Goal: Use online tool/utility: Utilize a website feature to perform a specific function

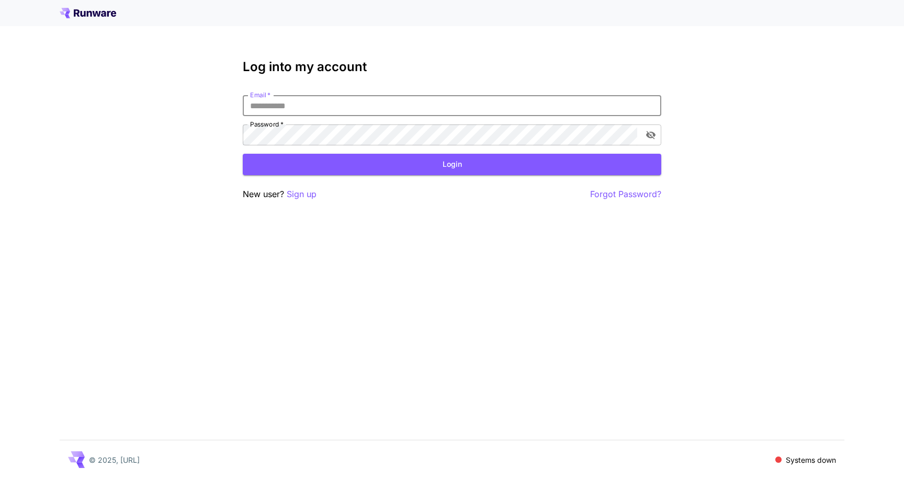
click at [519, 104] on input "Email   *" at bounding box center [452, 105] width 419 height 21
type input "**********"
click button "Login" at bounding box center [452, 164] width 419 height 21
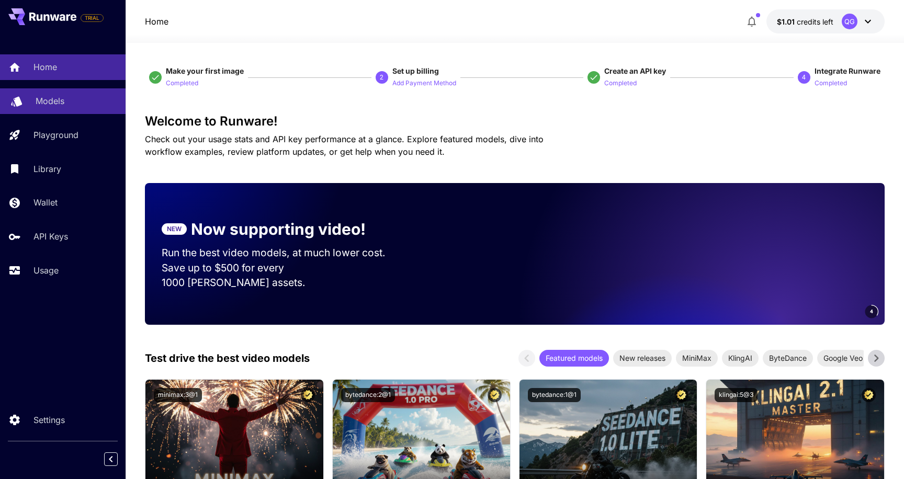
click at [73, 108] on link "Models" at bounding box center [63, 101] width 126 height 26
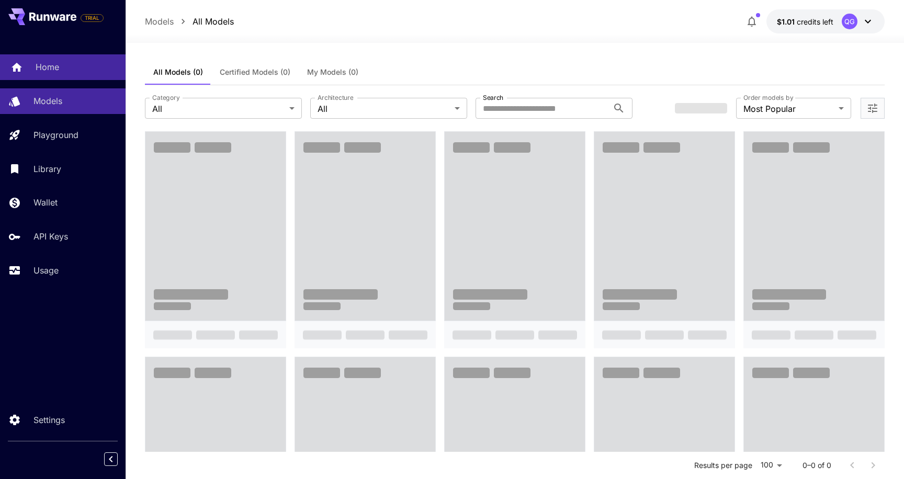
click at [89, 59] on link "Home" at bounding box center [63, 67] width 126 height 26
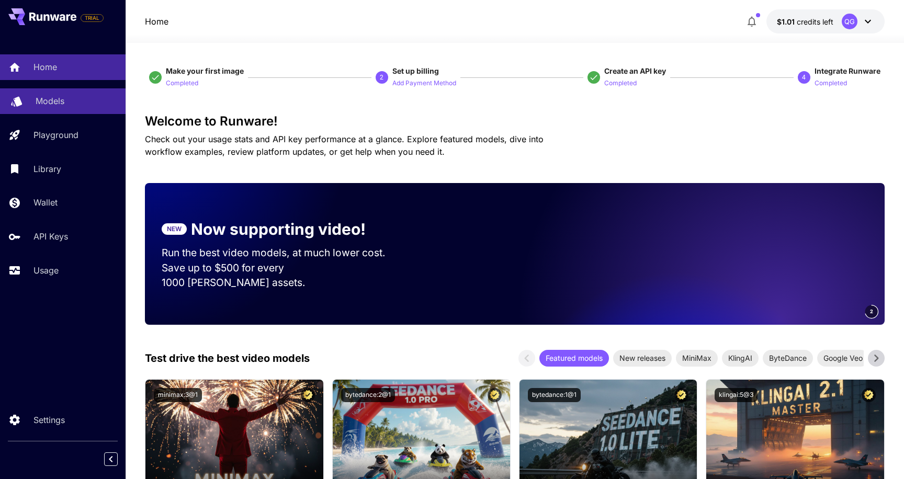
click at [52, 108] on link "Models" at bounding box center [63, 101] width 126 height 26
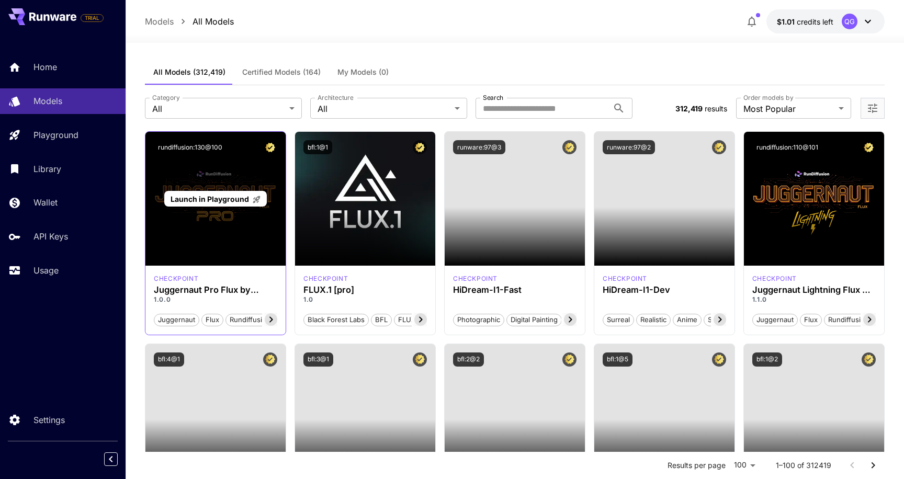
click at [205, 198] on span "Launch in Playground" at bounding box center [210, 199] width 79 height 9
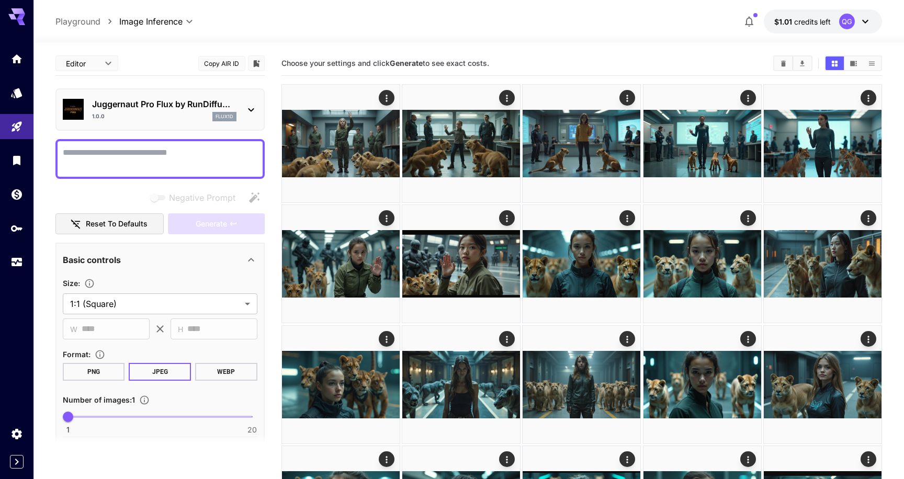
click at [166, 151] on textarea "Negative Prompt" at bounding box center [160, 159] width 195 height 25
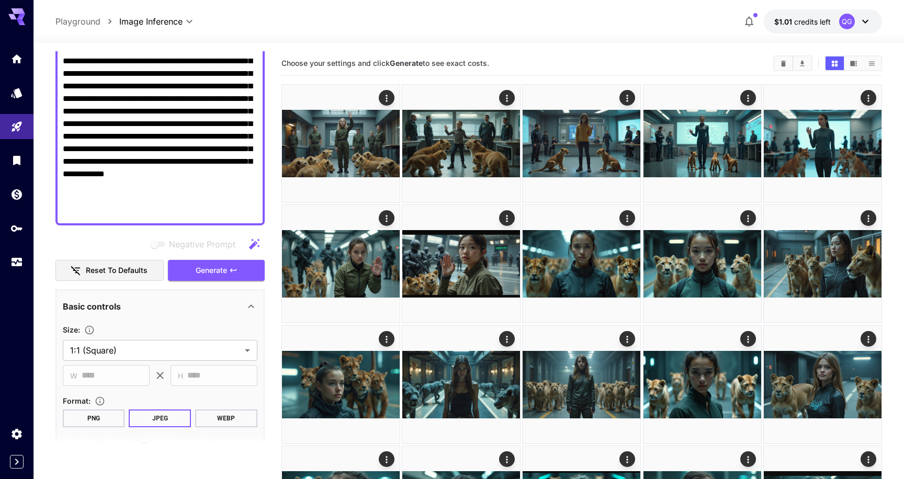
scroll to position [193, 0]
type textarea "**********"
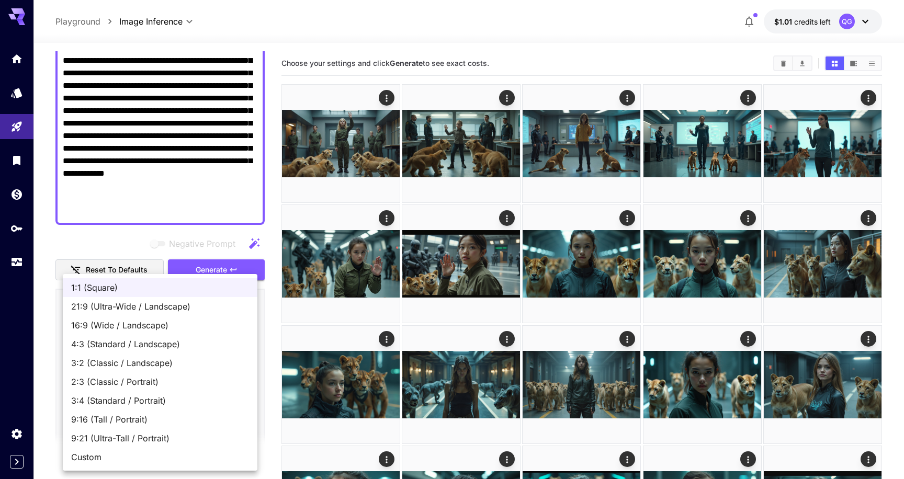
click at [141, 320] on span "16:9 (Wide / Landscape)" at bounding box center [160, 325] width 178 height 13
type input "**********"
type input "****"
type input "***"
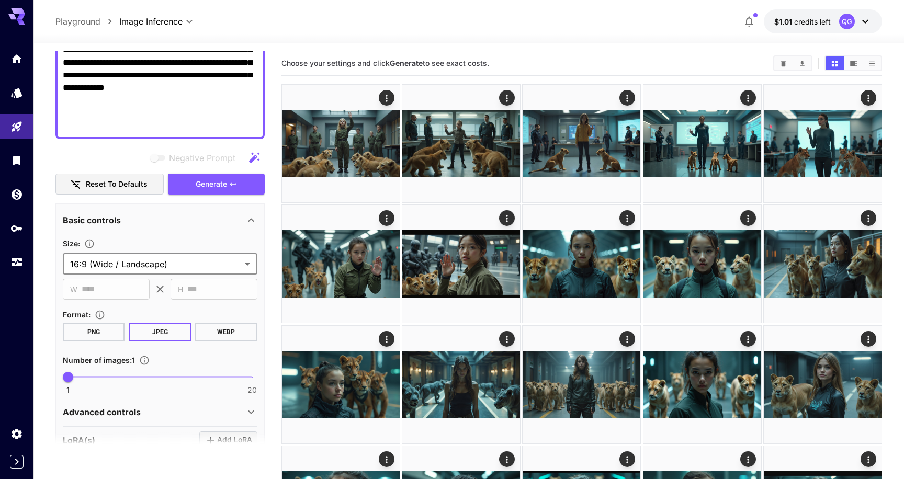
scroll to position [339, 0]
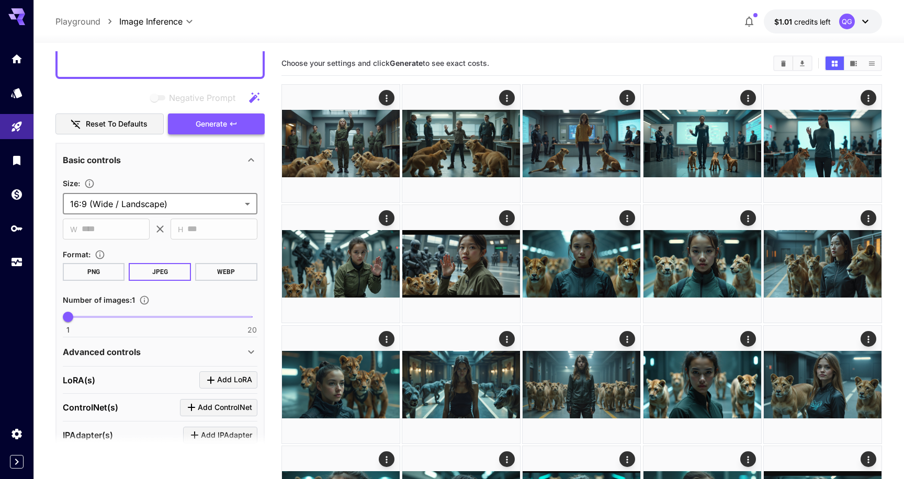
click at [215, 125] on span "Generate" at bounding box center [211, 124] width 31 height 13
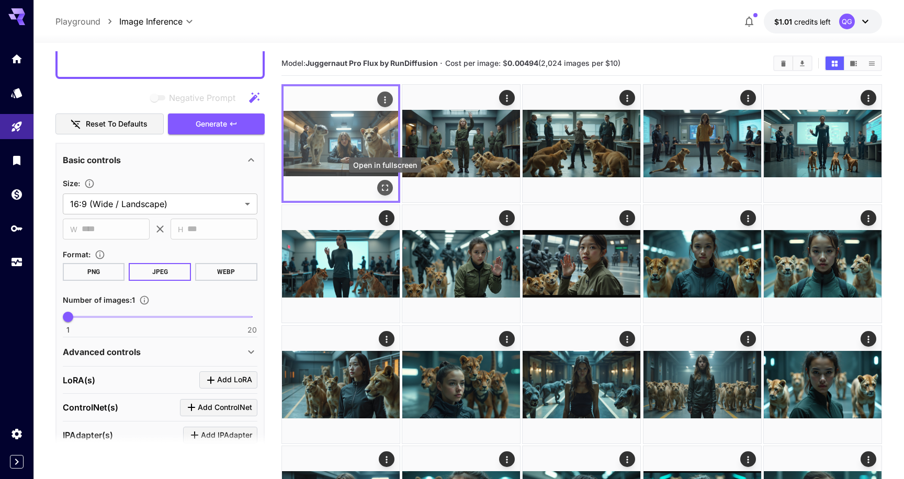
click at [389, 187] on icon "Open in fullscreen" at bounding box center [385, 188] width 10 height 10
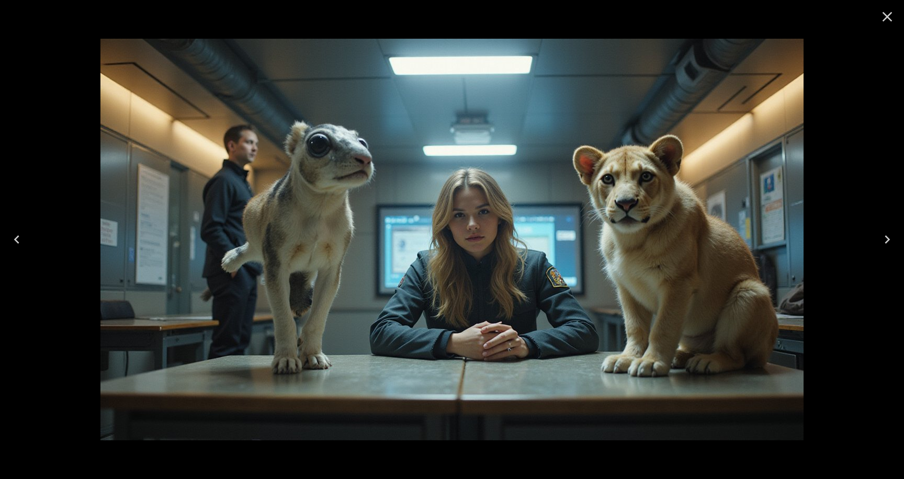
click at [889, 19] on icon "Close" at bounding box center [888, 17] width 10 height 10
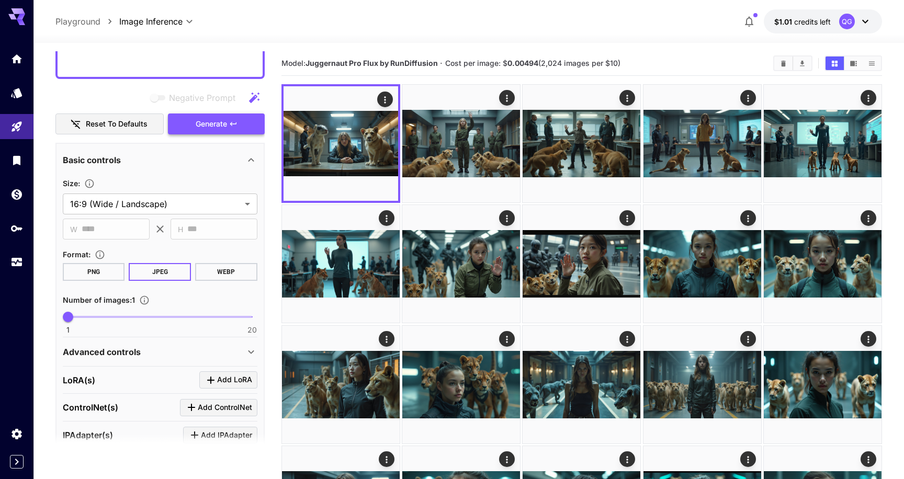
click at [234, 115] on button "Generate" at bounding box center [216, 124] width 96 height 21
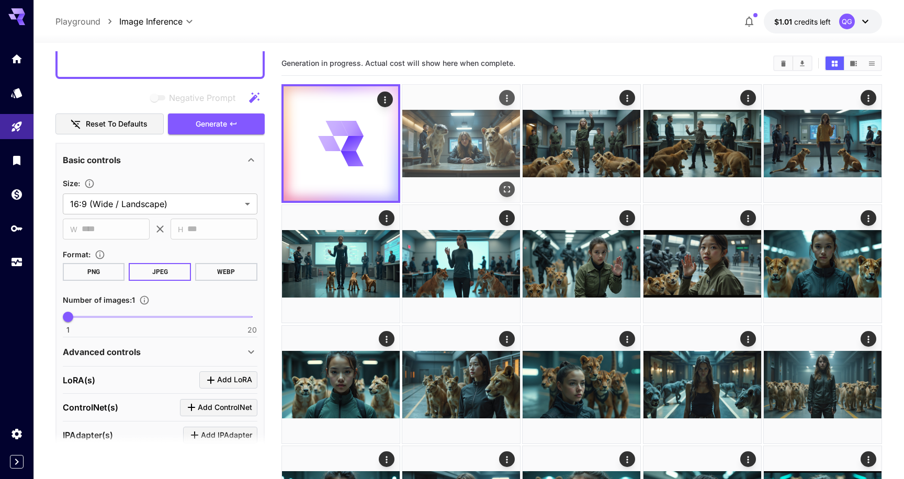
click at [457, 130] on img at bounding box center [461, 144] width 118 height 118
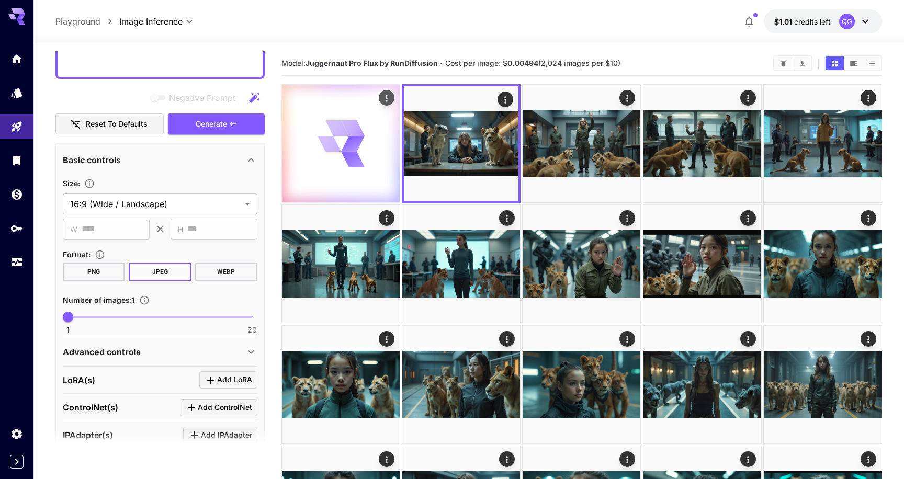
click at [343, 154] on icon at bounding box center [340, 143] width 47 height 47
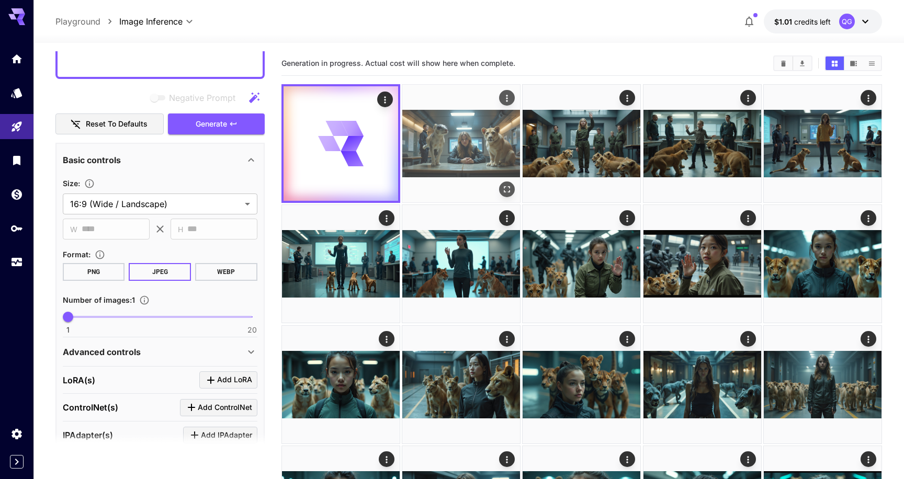
click at [438, 152] on img at bounding box center [461, 144] width 118 height 118
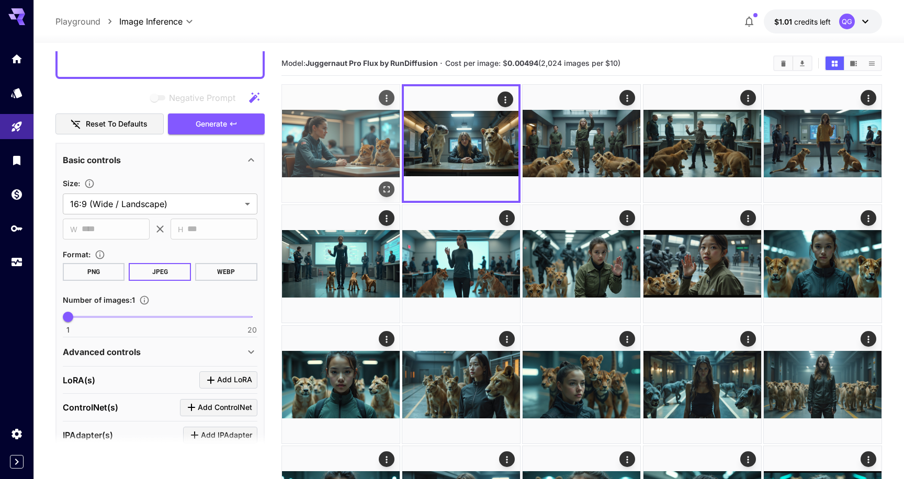
click at [369, 150] on img at bounding box center [341, 144] width 118 height 118
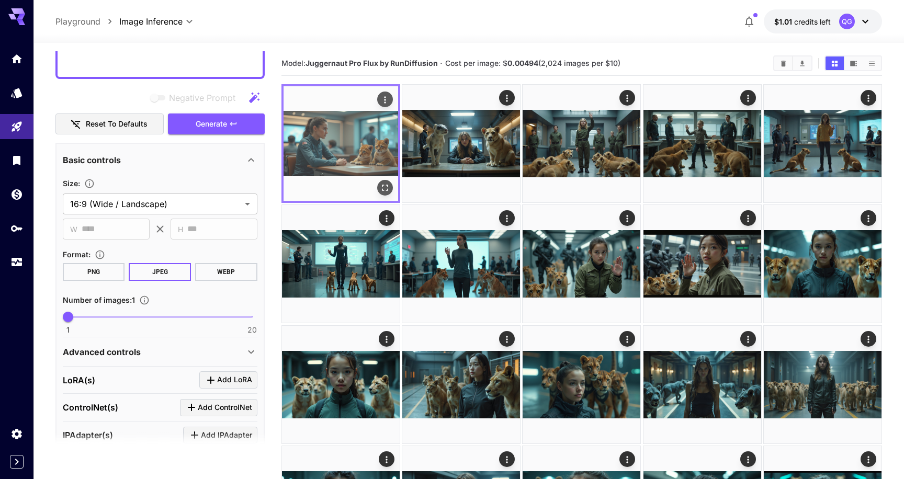
click at [392, 187] on button "Open in fullscreen" at bounding box center [385, 188] width 16 height 16
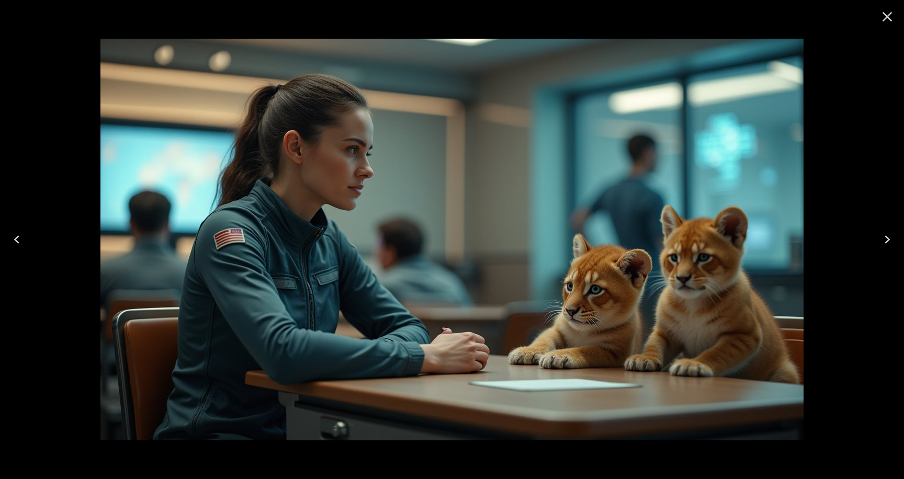
click at [892, 13] on icon "Close" at bounding box center [887, 16] width 17 height 17
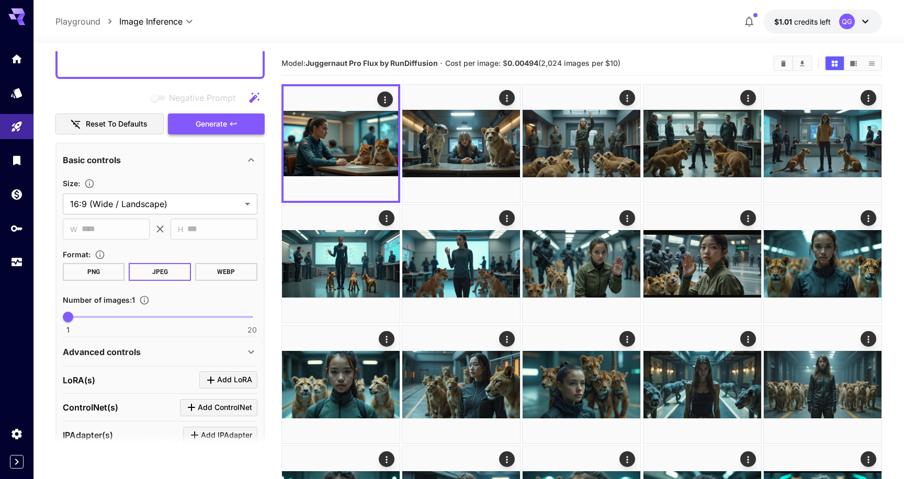
click at [221, 126] on span "Generate" at bounding box center [211, 124] width 31 height 13
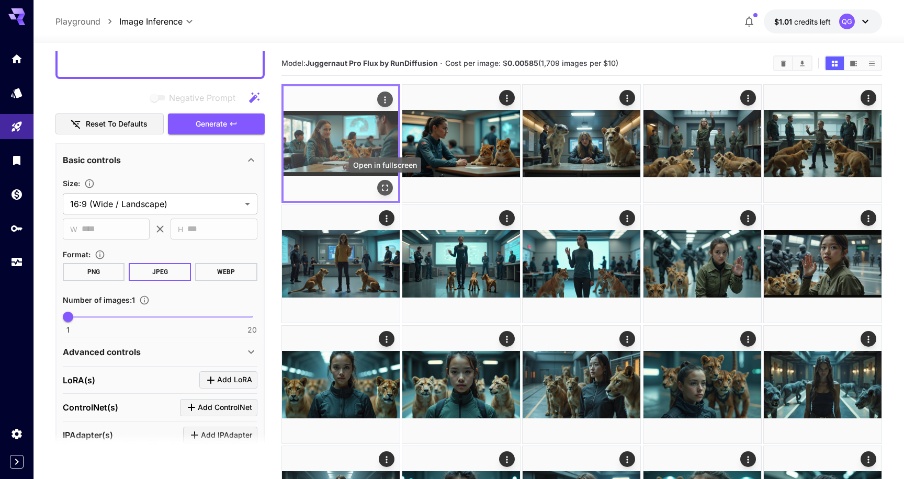
click at [382, 184] on icon "Open in fullscreen" at bounding box center [385, 188] width 10 height 10
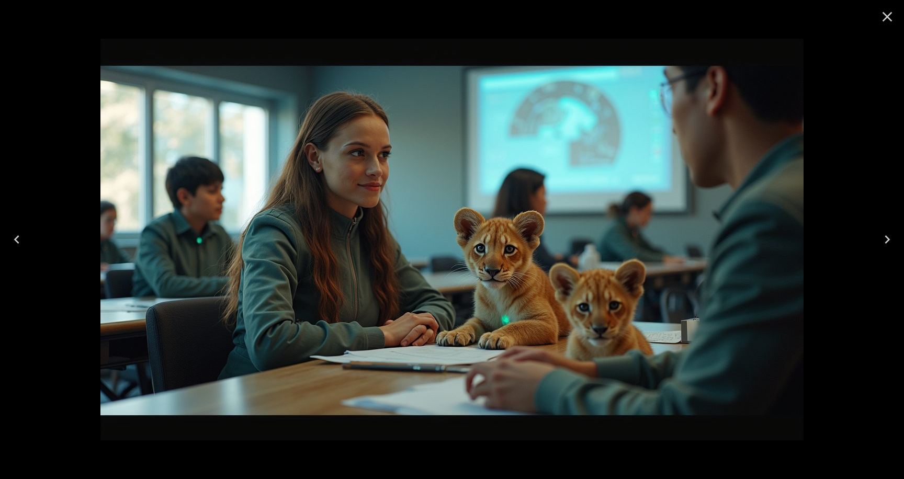
click at [890, 13] on icon "Close" at bounding box center [888, 17] width 10 height 10
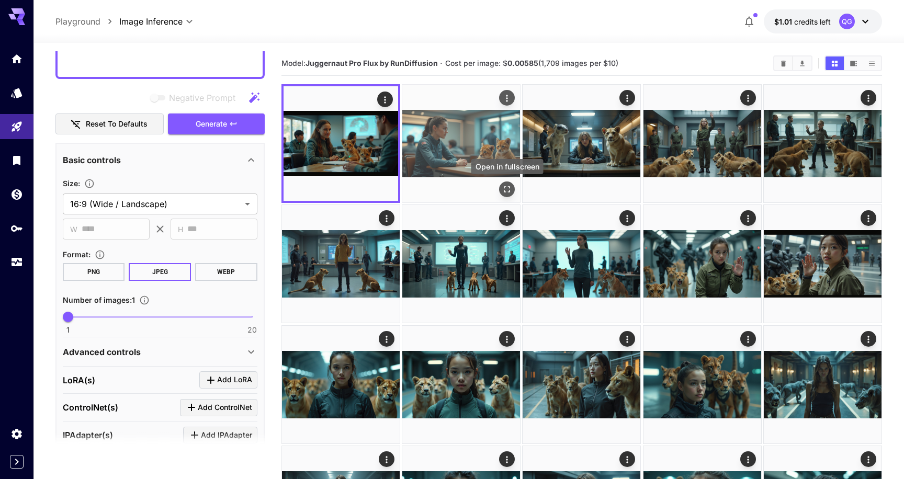
click at [501, 185] on button "Open in fullscreen" at bounding box center [507, 190] width 16 height 16
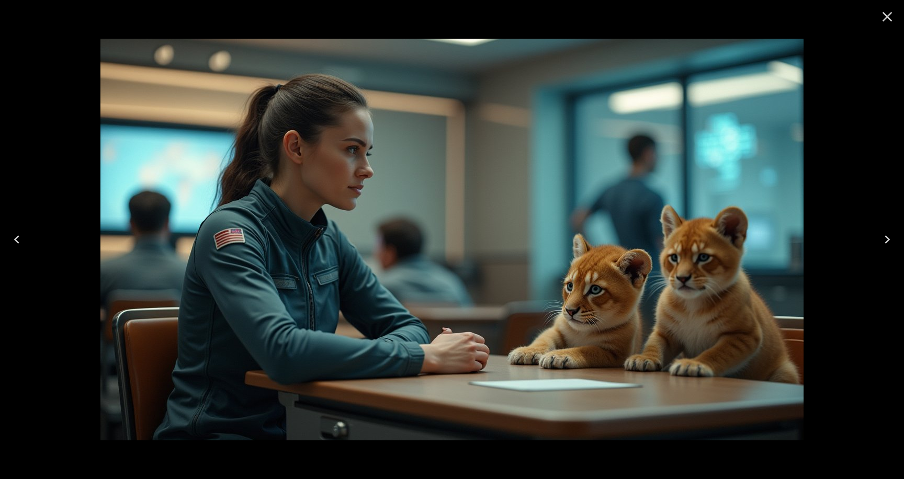
scroll to position [339, 0]
